Goal: Task Accomplishment & Management: Manage account settings

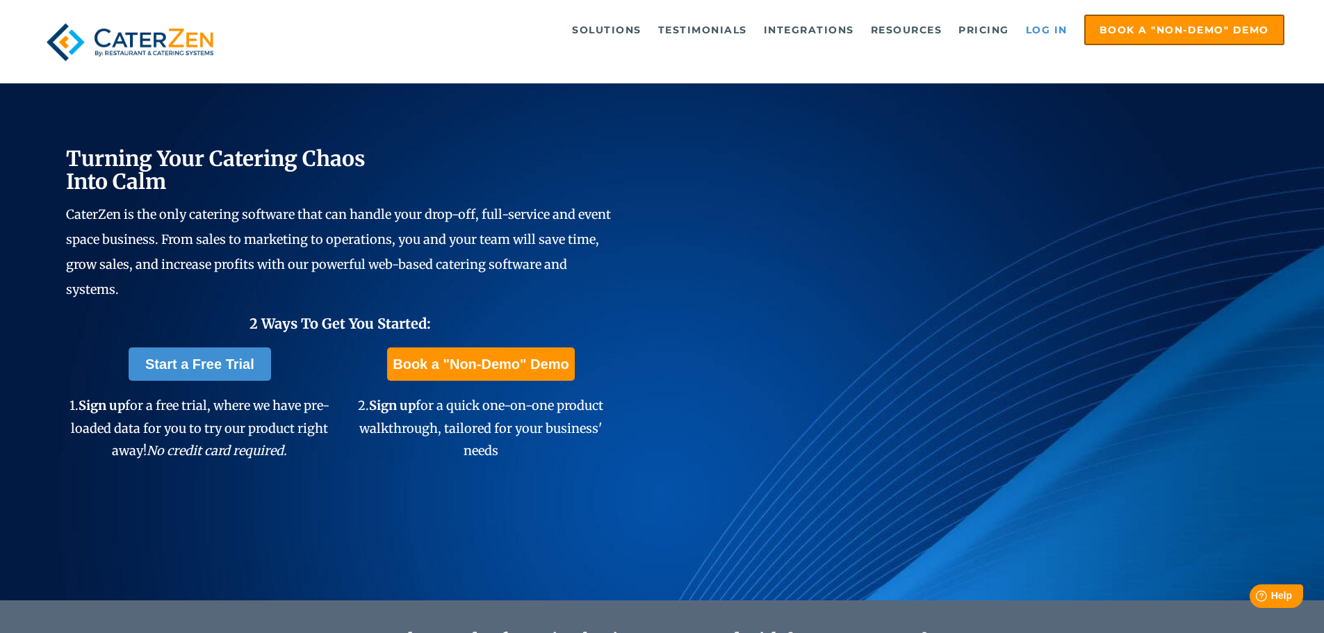
click at [1056, 28] on link "Log in" at bounding box center [1047, 30] width 56 height 28
click at [1041, 28] on link "Log in" at bounding box center [1047, 30] width 56 height 28
click at [1028, 22] on link "Log in" at bounding box center [1047, 30] width 56 height 28
click at [1045, 28] on link "Log in" at bounding box center [1047, 30] width 56 height 28
